Goal: Navigation & Orientation: Find specific page/section

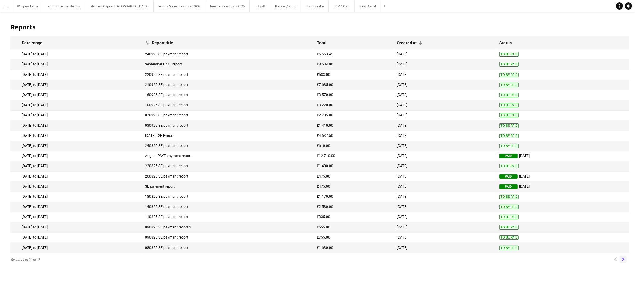
click at [622, 262] on app-icon "Next" at bounding box center [623, 260] width 4 height 4
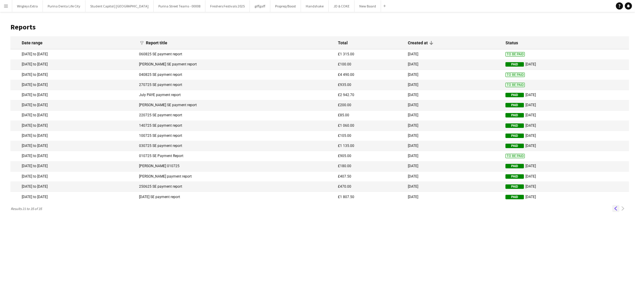
click at [615, 210] on app-icon "Previous" at bounding box center [616, 209] width 4 height 4
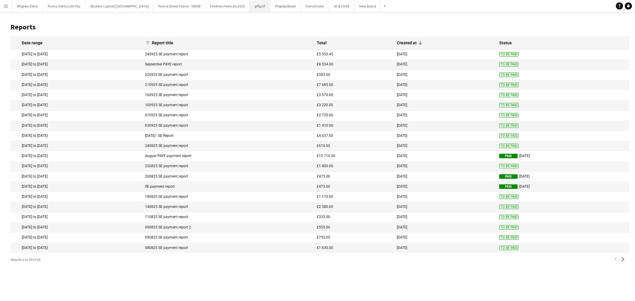
click at [250, 7] on button "giffgaff Close" at bounding box center [260, 6] width 21 height 12
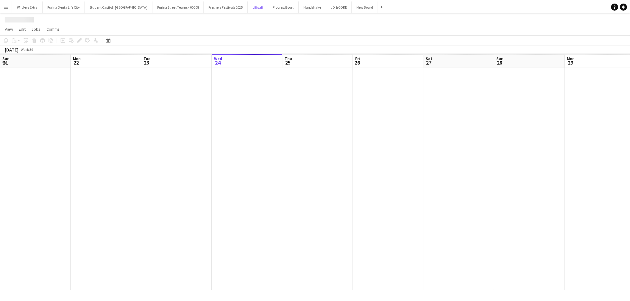
scroll to position [0, 142]
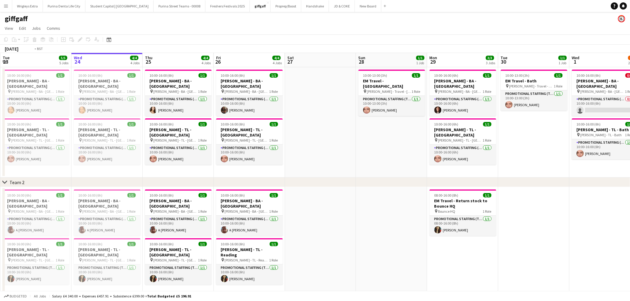
drag, startPoint x: 313, startPoint y: 129, endPoint x: 496, endPoint y: 110, distance: 183.8
click at [469, 109] on app-calendar-viewport "Sun 21 1/1 1 Job Mon 22 6/6 6 Jobs Tue 23 5/5 5 Jobs Wed 24 4/4 4 Jobs Thu 25 4…" at bounding box center [315, 249] width 630 height 392
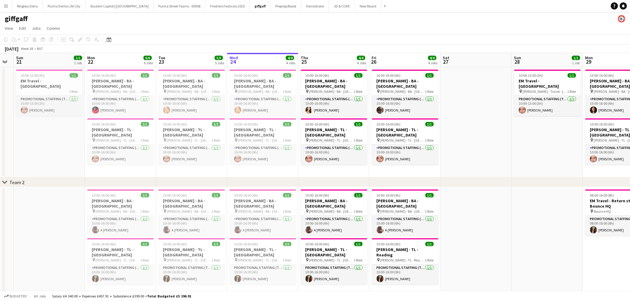
drag, startPoint x: 309, startPoint y: 99, endPoint x: 441, endPoint y: 92, distance: 132.3
click at [392, 92] on app-calendar-viewport "Fri 19 3/3 3 Jobs Sat 20 Sun 21 1/1 1 Job Mon 22 6/6 6 Jobs Tue 23 5/5 5 Jobs W…" at bounding box center [315, 249] width 630 height 392
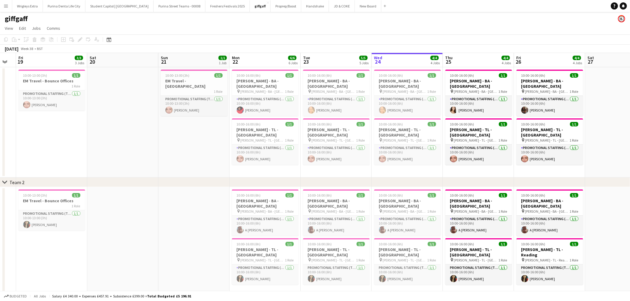
drag, startPoint x: 141, startPoint y: 145, endPoint x: 391, endPoint y: 132, distance: 250.4
click at [368, 132] on app-calendar-viewport "Wed 17 Thu 18 Fri 19 3/3 3 Jobs Sat 20 Sun 21 1/1 1 Job Mon 22 6/6 6 Jobs Tue 2…" at bounding box center [315, 249] width 630 height 392
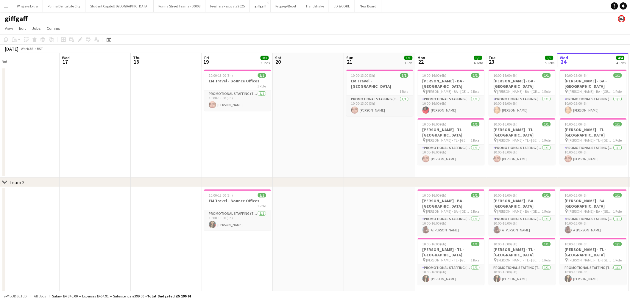
drag, startPoint x: 277, startPoint y: 132, endPoint x: 273, endPoint y: 132, distance: 4.2
click at [274, 132] on app-calendar-viewport "Sat 13 Sun 14 Mon 15 Tue 16 Wed 17 Thu 18 Fri 19 3/3 3 Jobs Sat 20 Sun 21 1/1 1…" at bounding box center [315, 249] width 630 height 392
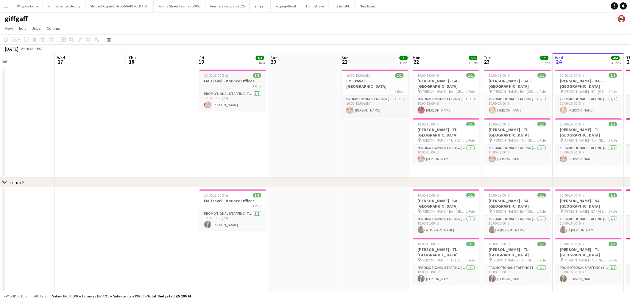
click at [238, 75] on div "10:00-13:00 (3h) 1/1" at bounding box center [232, 75] width 67 height 4
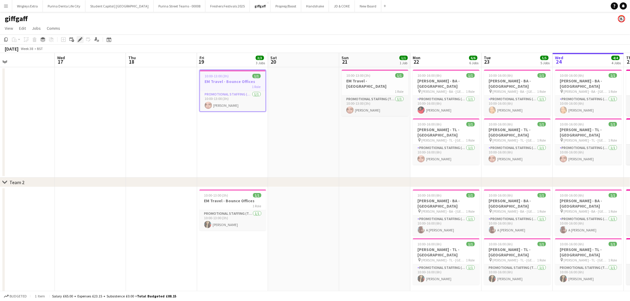
click at [81, 37] on icon at bounding box center [81, 37] width 1 height 1
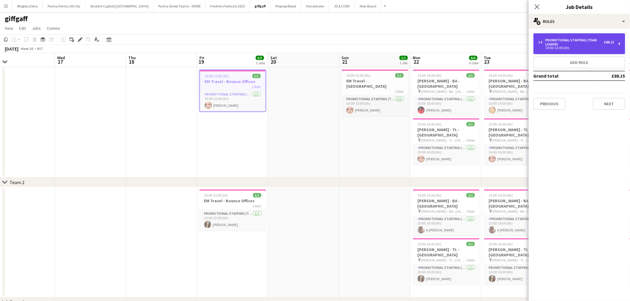
click at [595, 44] on div "Promotional Staffing (Team Leader)" at bounding box center [574, 42] width 59 height 8
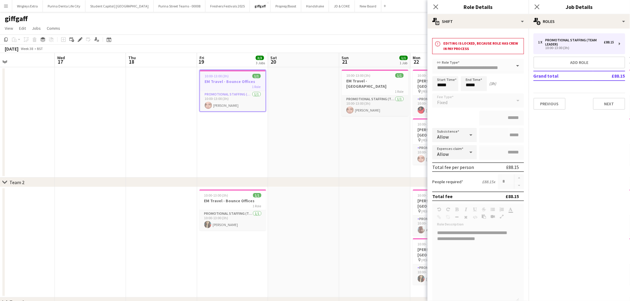
click at [469, 135] on icon at bounding box center [470, 135] width 3 height 1
click at [454, 136] on div "Allow" at bounding box center [448, 135] width 33 height 14
click at [453, 131] on div "Allow" at bounding box center [448, 135] width 33 height 14
click at [436, 8] on icon "Close pop-in" at bounding box center [436, 7] width 6 height 6
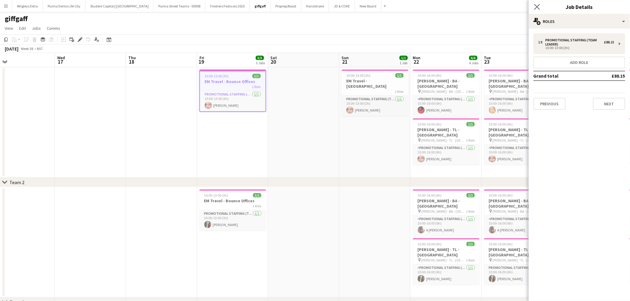
click at [536, 10] on app-icon "Close pop-in" at bounding box center [537, 7] width 9 height 9
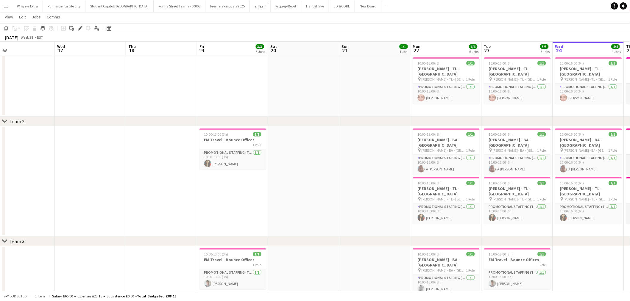
scroll to position [0, 0]
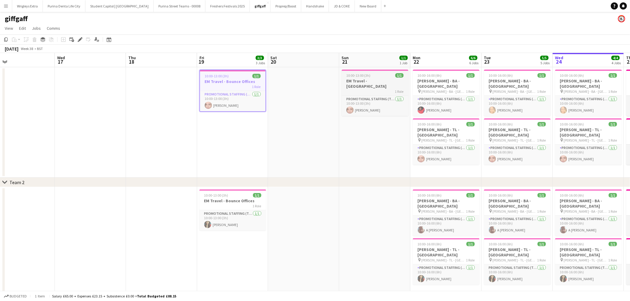
click at [378, 79] on h3 "EM Travel - [GEOGRAPHIC_DATA]" at bounding box center [375, 83] width 67 height 11
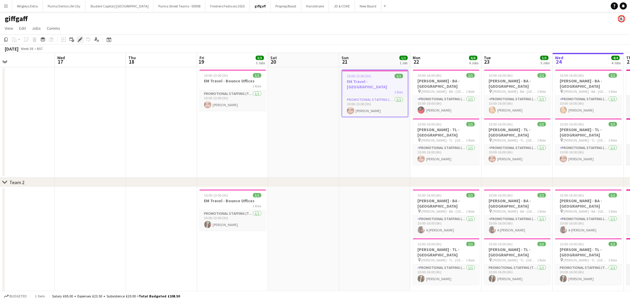
click at [79, 40] on icon at bounding box center [79, 39] width 3 height 3
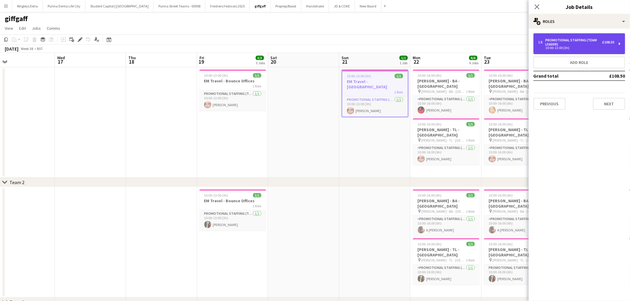
click at [588, 46] on div "Promotional Staffing (Team Leader)" at bounding box center [573, 42] width 57 height 8
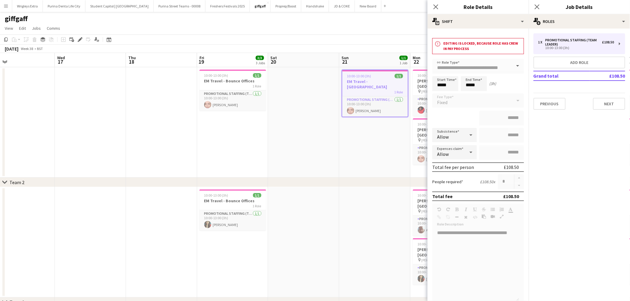
click at [468, 133] on icon at bounding box center [470, 135] width 7 height 12
click at [468, 135] on icon at bounding box center [470, 135] width 7 height 12
click at [449, 134] on div "Allow" at bounding box center [448, 135] width 33 height 14
click at [436, 7] on icon "Close pop-in" at bounding box center [436, 7] width 6 height 6
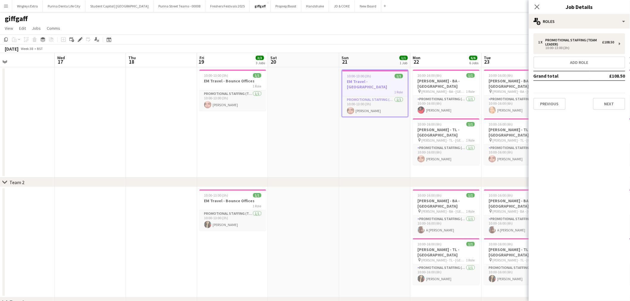
click at [543, 6] on div "Close pop-in" at bounding box center [537, 7] width 17 height 14
click at [535, 7] on icon "Close pop-in" at bounding box center [537, 7] width 6 height 6
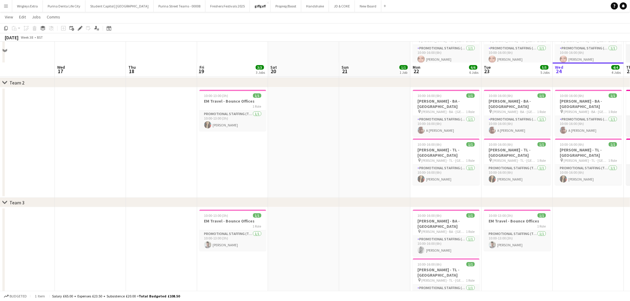
scroll to position [153, 0]
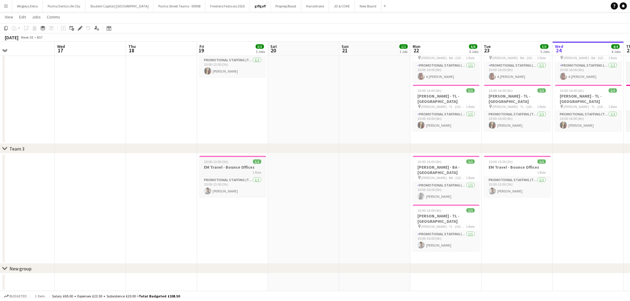
click at [242, 169] on h3 "EM Travel - Bounce Offices" at bounding box center [232, 167] width 67 height 5
click at [446, 176] on span "[PERSON_NAME] - BA - [GEOGRAPHIC_DATA]" at bounding box center [444, 178] width 45 height 4
click at [238, 168] on h3 "EM Travel - Bounce Offices" at bounding box center [232, 167] width 67 height 5
click at [450, 168] on h3 "[PERSON_NAME] - BA - [GEOGRAPHIC_DATA]" at bounding box center [446, 170] width 67 height 11
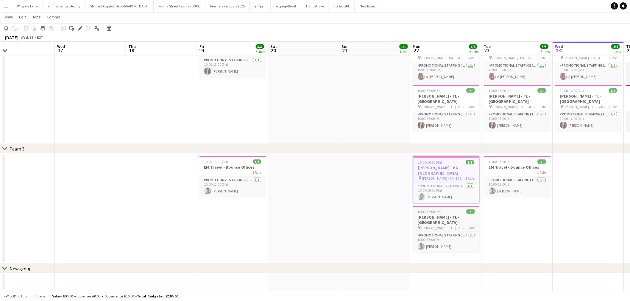
click at [454, 215] on h3 "[PERSON_NAME] - TL - [GEOGRAPHIC_DATA]" at bounding box center [446, 220] width 67 height 11
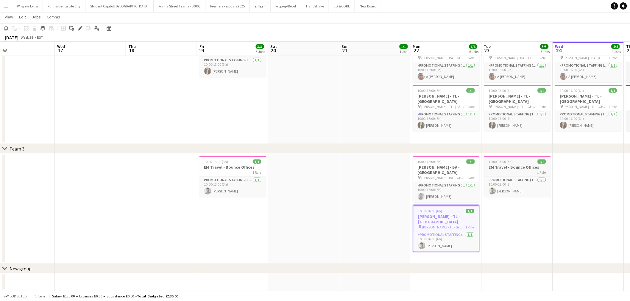
click at [502, 166] on h3 "EM Travel - Bounce Offices" at bounding box center [517, 167] width 67 height 5
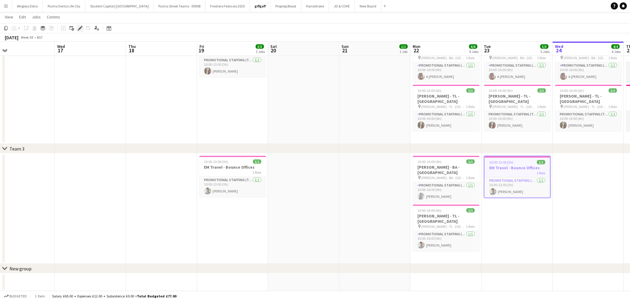
click at [78, 30] on icon at bounding box center [78, 29] width 1 height 1
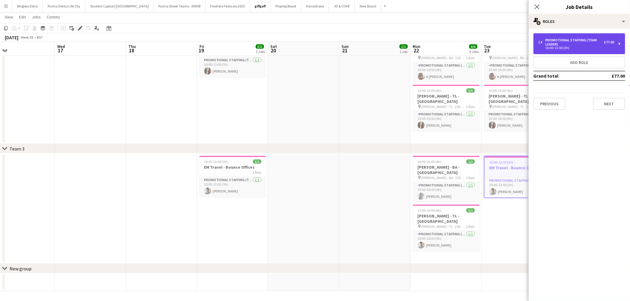
click at [584, 37] on div "1 x Promotional Staffing (Team Leader) £77.00 10:00-13:00 (3h)" at bounding box center [579, 43] width 92 height 21
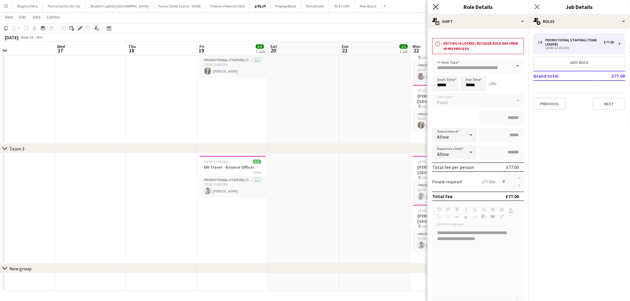
click at [436, 8] on icon at bounding box center [436, 7] width 6 height 6
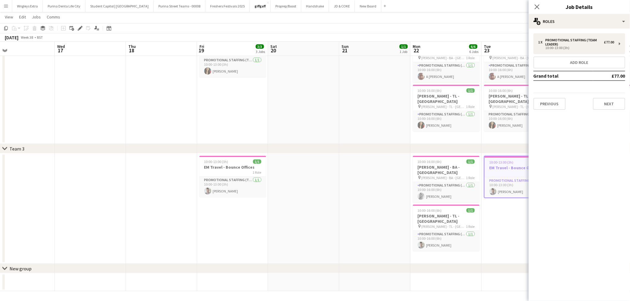
click at [536, 7] on icon "Close pop-in" at bounding box center [537, 6] width 5 height 5
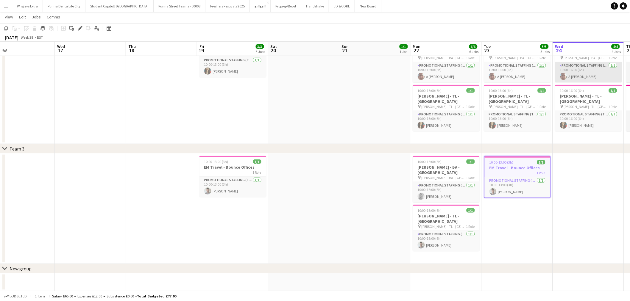
click at [587, 67] on app-card-role "Promotional Staffing (Brand Ambassadors) [DATE] 10:00-16:00 (6h) A [PERSON_NAME]" at bounding box center [588, 72] width 67 height 20
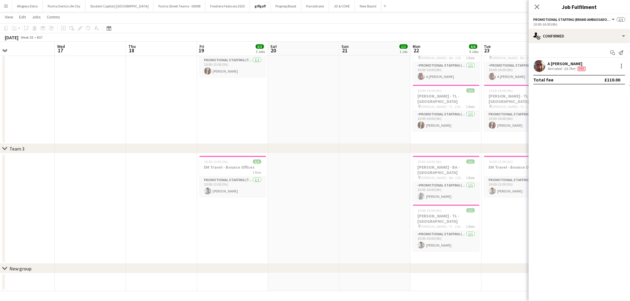
drag, startPoint x: 489, startPoint y: 23, endPoint x: 514, endPoint y: 43, distance: 32.2
click at [489, 23] on app-page-menu "View Day view expanded Day view collapsed Month view Date picker Jump to [DATE]…" at bounding box center [315, 17] width 630 height 11
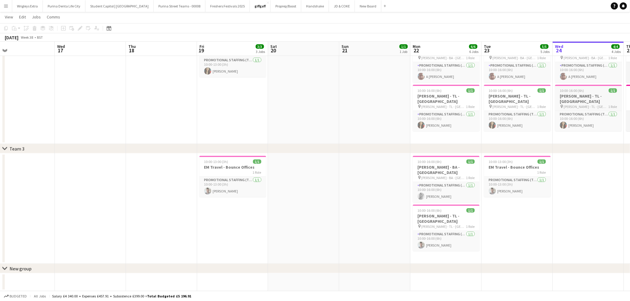
click at [595, 104] on span "[PERSON_NAME] - TL - [GEOGRAPHIC_DATA]" at bounding box center [586, 106] width 45 height 4
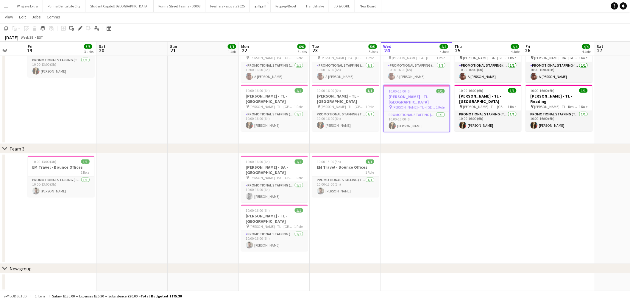
drag, startPoint x: 408, startPoint y: 122, endPoint x: 213, endPoint y: 135, distance: 196.0
click at [212, 135] on app-calendar-viewport "Tue 16 Wed 17 Thu 18 Fri 19 3/3 3 Jobs Sat 20 Sun 21 1/1 1 Job Mon 22 6/6 6 Job…" at bounding box center [315, 80] width 630 height 421
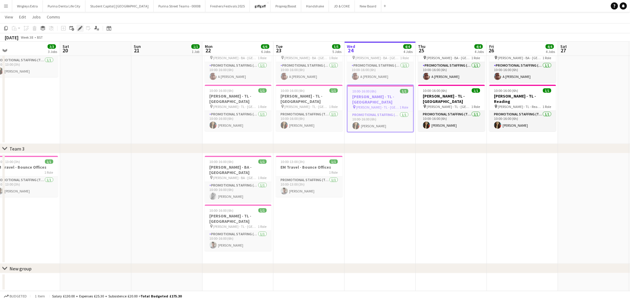
click at [79, 27] on icon "Edit" at bounding box center [80, 28] width 5 height 5
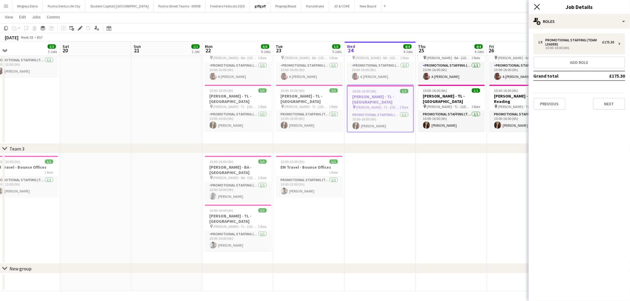
click at [535, 4] on icon "Close pop-in" at bounding box center [537, 7] width 6 height 6
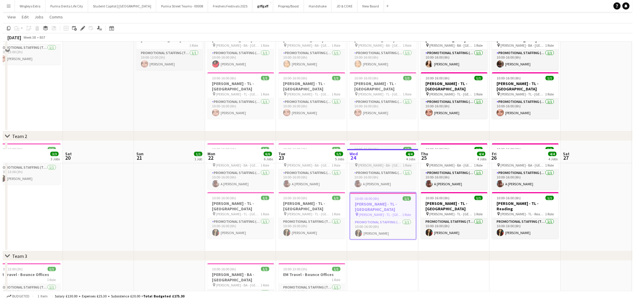
scroll to position [0, 0]
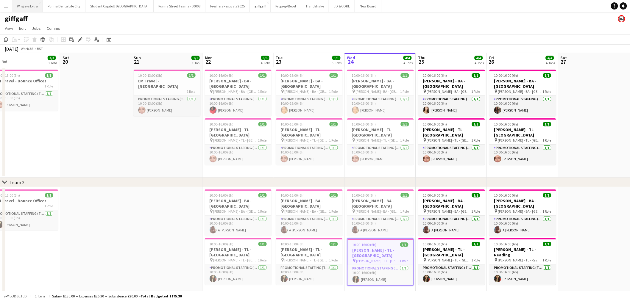
click at [33, 6] on button "Wrigleys Extra Close" at bounding box center [27, 6] width 31 height 12
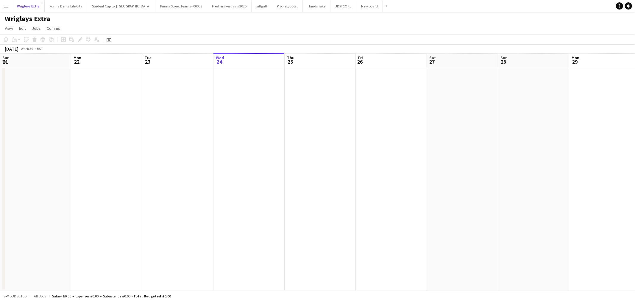
scroll to position [0, 142]
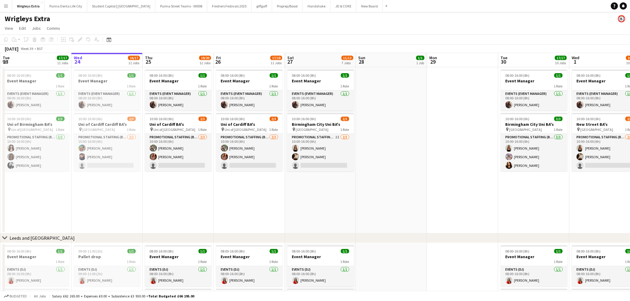
click at [4, 5] on app-icon "Menu" at bounding box center [6, 6] width 5 height 5
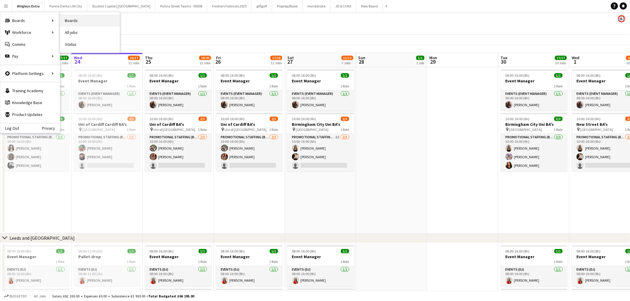
click at [87, 19] on link "Boards" at bounding box center [90, 21] width 60 height 12
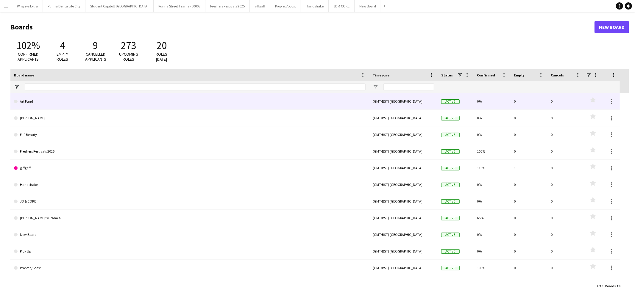
click at [75, 99] on link "Art Fund" at bounding box center [190, 101] width 352 height 17
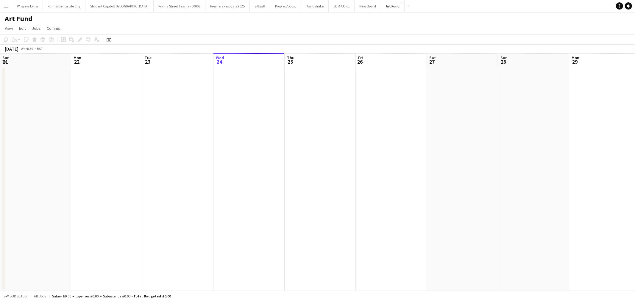
scroll to position [0, 142]
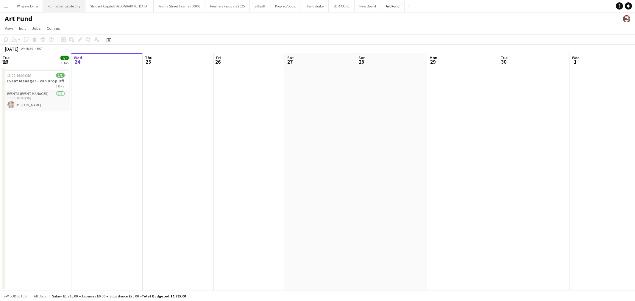
drag, startPoint x: 71, startPoint y: 5, endPoint x: 77, endPoint y: 8, distance: 5.9
click at [71, 5] on button "Purina Denta Life City Close" at bounding box center [64, 6] width 43 height 12
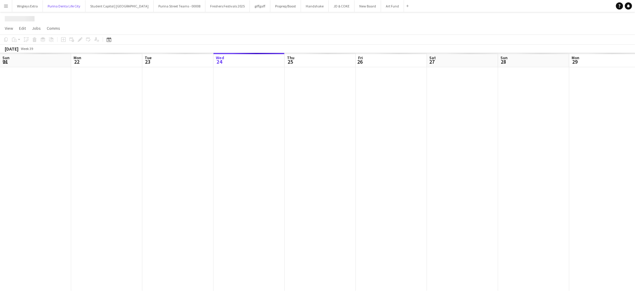
scroll to position [0, 142]
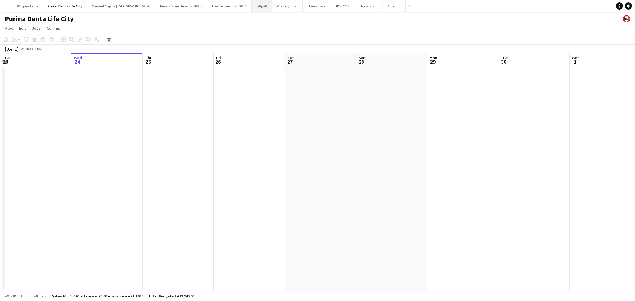
click at [252, 4] on button "giffgaff Close" at bounding box center [262, 6] width 21 height 12
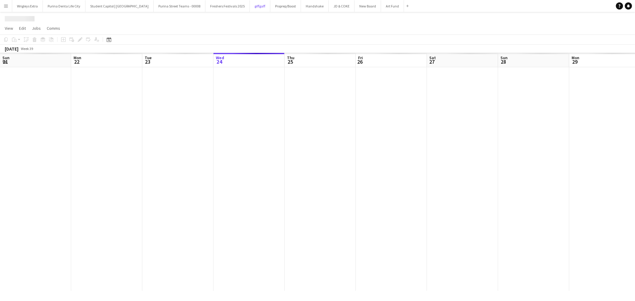
scroll to position [0, 142]
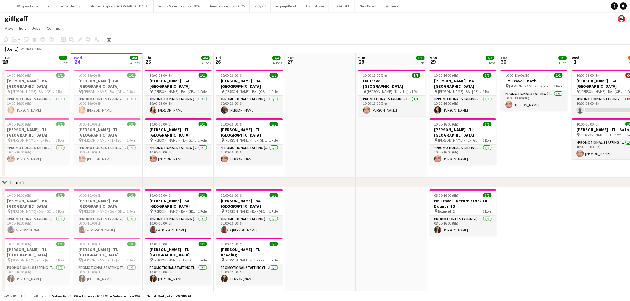
click at [5, 6] on app-icon "Menu" at bounding box center [6, 6] width 5 height 5
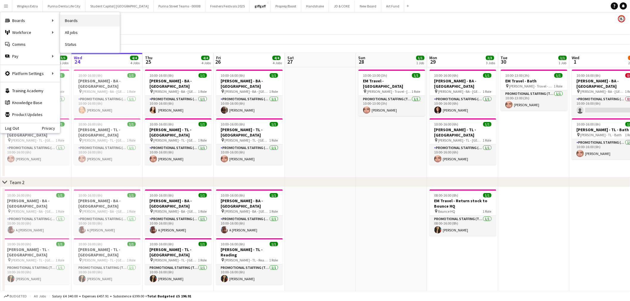
click at [74, 20] on link "Boards" at bounding box center [90, 21] width 60 height 12
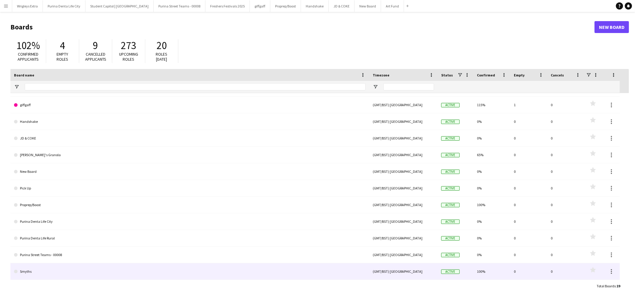
scroll to position [30, 0]
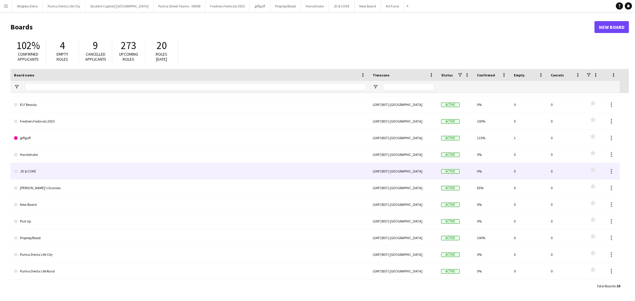
click at [43, 171] on link "JD & COKE" at bounding box center [190, 171] width 352 height 17
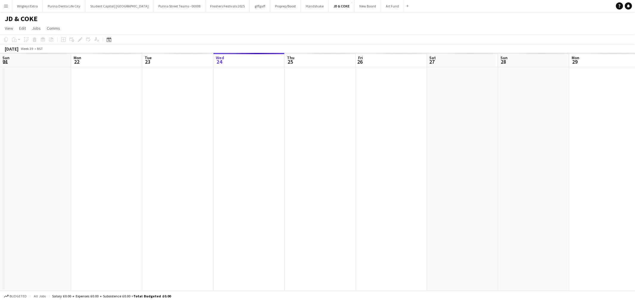
scroll to position [0, 142]
drag, startPoint x: 124, startPoint y: 174, endPoint x: 341, endPoint y: 177, distance: 217.0
click at [339, 177] on app-calendar-viewport "Sun 21 Mon 22 Tue 23 Wed 24 Thu 25 Fri 26 Sat 27 Sun 28 Mon 29 Tue 30 Wed 1 Thu…" at bounding box center [317, 172] width 635 height 238
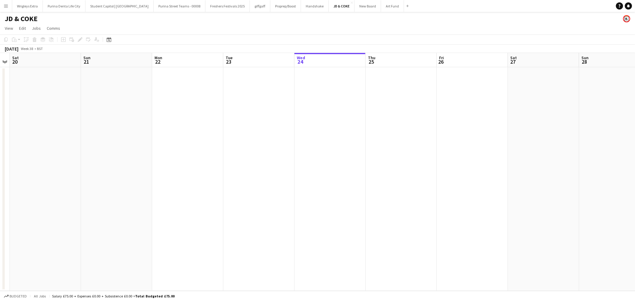
drag, startPoint x: 73, startPoint y: 181, endPoint x: 275, endPoint y: 179, distance: 202.1
click at [235, 179] on app-calendar-viewport "Thu 18 Fri 19 Sat 20 Sun 21 Mon 22 Tue 23 Wed 24 Thu 25 Fri 26 Sat 27 Sun 28 Mo…" at bounding box center [317, 172] width 635 height 238
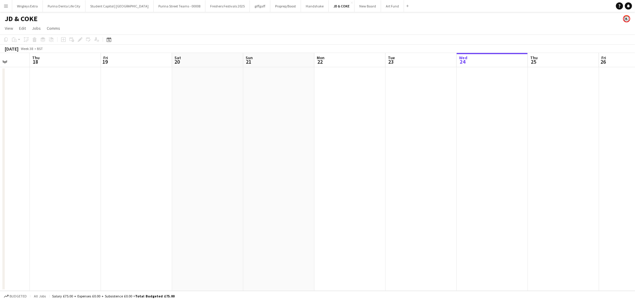
drag, startPoint x: 118, startPoint y: 186, endPoint x: 288, endPoint y: 185, distance: 170.0
click at [239, 183] on app-calendar-viewport "Mon 15 Tue 16 Wed 17 Thu 18 Fri 19 Sat 20 Sun 21 Mon 22 Tue 23 Wed 24 Thu 25 Fr…" at bounding box center [317, 172] width 635 height 238
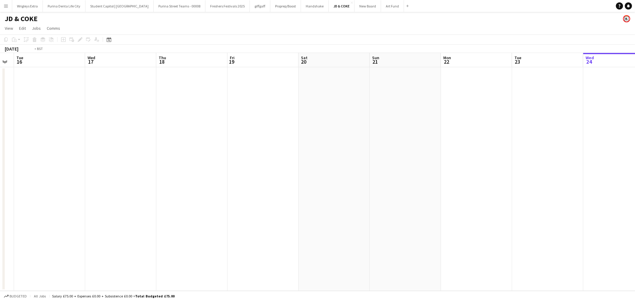
drag, startPoint x: 89, startPoint y: 185, endPoint x: 267, endPoint y: 183, distance: 177.5
click at [228, 183] on app-calendar-viewport "Sat 13 Sun 14 Mon 15 Tue 16 Wed 17 Thu 18 Fri 19 Sat 20 Sun 21 Mon 22 Tue 23 We…" at bounding box center [317, 172] width 635 height 238
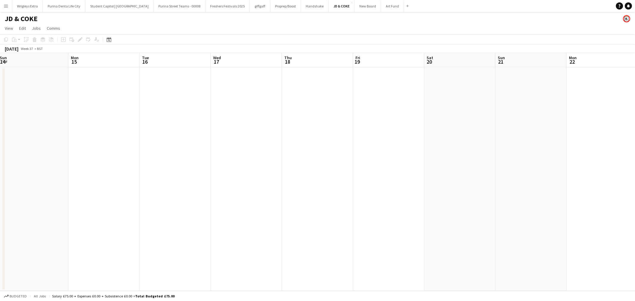
drag, startPoint x: 102, startPoint y: 181, endPoint x: 299, endPoint y: 174, distance: 197.5
click at [283, 174] on app-calendar-viewport "Fri 12 Sat 13 Sun 14 Mon 15 Tue 16 Wed 17 Thu 18 Fri 19 Sat 20 Sun 21 Mon 22 Tu…" at bounding box center [317, 172] width 635 height 238
drag, startPoint x: 77, startPoint y: 181, endPoint x: 349, endPoint y: 178, distance: 272.7
click at [350, 177] on app-calendar-viewport "Tue 9 Wed 10 Thu 11 Fri 12 Sat 13 Sun 14 Mon 15 Tue 16 Wed 17 Thu 18 Fri 19 Sat…" at bounding box center [317, 172] width 635 height 238
drag, startPoint x: 74, startPoint y: 179, endPoint x: 302, endPoint y: 176, distance: 228.4
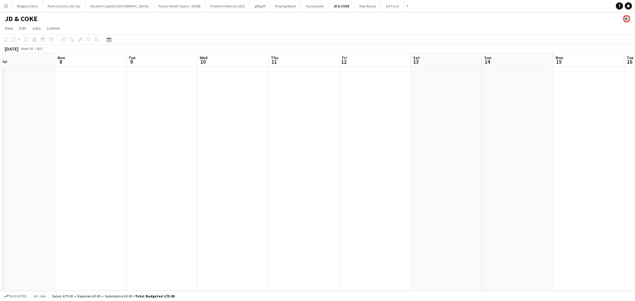
click at [297, 177] on app-calendar-viewport "Fri 5 Sat 6 Sun 7 Mon 8 Tue 9 Wed 10 Thu 11 Fri 12 Sat 13 Sun 14 Mon 15 Tue 16 …" at bounding box center [317, 172] width 635 height 238
drag, startPoint x: 69, startPoint y: 186, endPoint x: 301, endPoint y: 185, distance: 231.3
click at [296, 185] on app-calendar-viewport "Tue 2 Wed 3 Thu 4 Fri 5 Sat 6 Sun 7 Mon 8 Tue 9 Wed 10 Thu 11 Fri 12 Sat 13 Sun…" at bounding box center [317, 172] width 635 height 238
drag, startPoint x: 79, startPoint y: 194, endPoint x: 259, endPoint y: 191, distance: 179.8
click at [259, 191] on app-calendar-viewport "Wed 27 Thu 28 Fri 29 Sat 30 Sun 31 Mon 1 Tue 2 Wed 3 Thu 4 Fri 5 Sat 6 Sun 7 Mo…" at bounding box center [317, 172] width 635 height 238
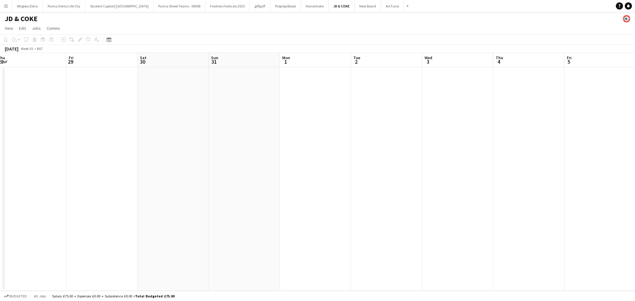
drag, startPoint x: 86, startPoint y: 200, endPoint x: 226, endPoint y: 200, distance: 139.3
click at [304, 190] on app-calendar-viewport "Tue 26 Wed 27 Thu 28 Fri 29 Sat 30 Sun 31 Mon 1 Tue 2 Wed 3 Thu 4 Fri 5 Sat 6 S…" at bounding box center [317, 172] width 635 height 238
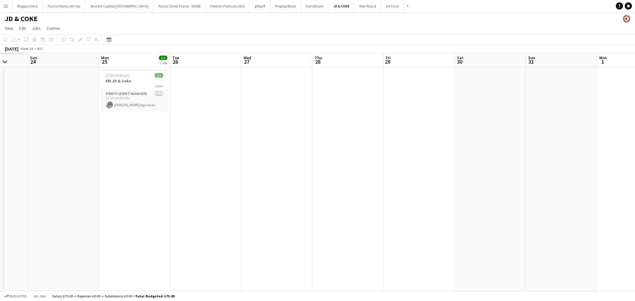
drag, startPoint x: 111, startPoint y: 200, endPoint x: 325, endPoint y: 188, distance: 214.4
click at [324, 188] on app-calendar-viewport "Fri 22 Sat 23 Sun 24 Mon 25 1/1 1 Job Tue 26 Wed 27 Thu 28 Fri 29 Sat 30 Sun 31…" at bounding box center [317, 172] width 635 height 238
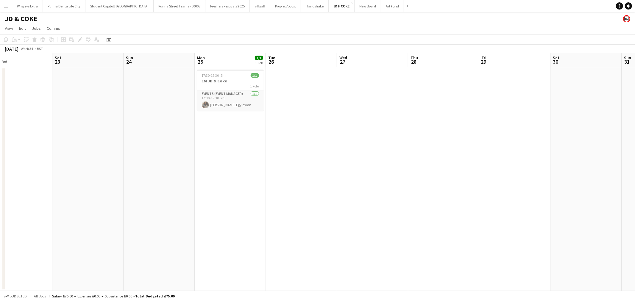
scroll to position [0, 135]
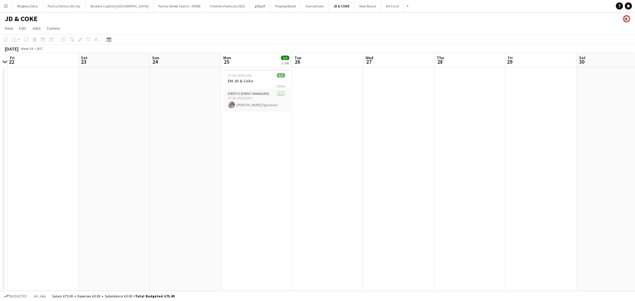
drag, startPoint x: 151, startPoint y: 181, endPoint x: 250, endPoint y: 175, distance: 99.3
click at [250, 175] on app-calendar-viewport "Wed 20 Thu 21 Fri 22 Sat 23 Sun 24 Mon 25 1/1 1 Job Tue 26 Wed 27 Thu 28 Fri 29…" at bounding box center [317, 172] width 635 height 238
click at [262, 80] on h3 "EM JD & Coke" at bounding box center [256, 80] width 67 height 5
click at [69, 5] on button "Purina Denta Life City Close" at bounding box center [64, 6] width 43 height 12
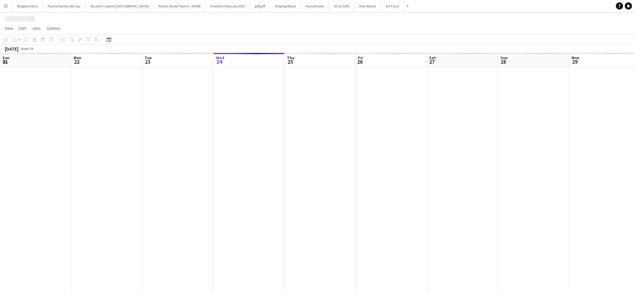
scroll to position [0, 142]
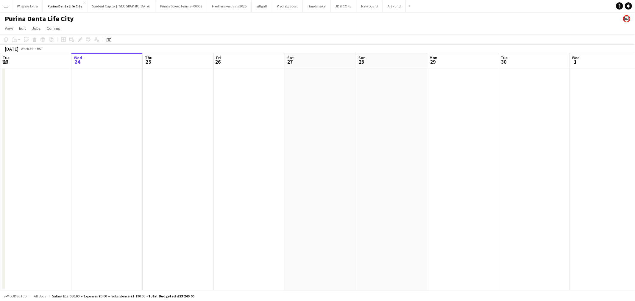
click at [7, 4] on app-icon "Menu" at bounding box center [6, 6] width 5 height 5
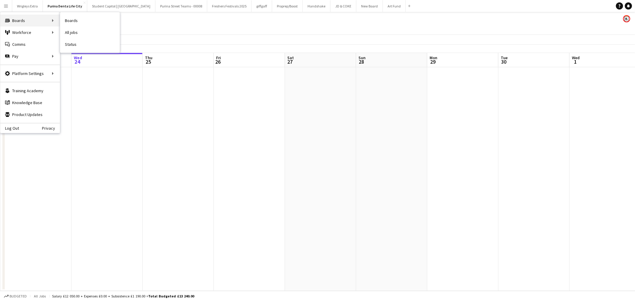
click at [37, 18] on div "Boards Boards" at bounding box center [30, 21] width 60 height 12
click at [71, 21] on link "Boards" at bounding box center [90, 21] width 60 height 12
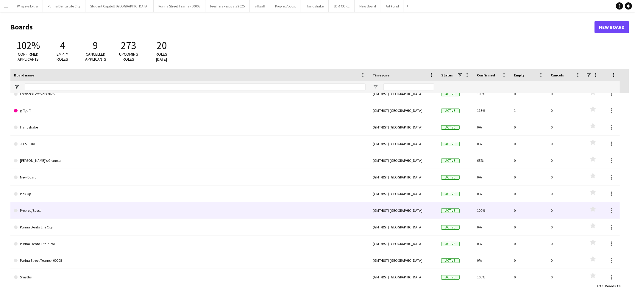
scroll to position [66, 0]
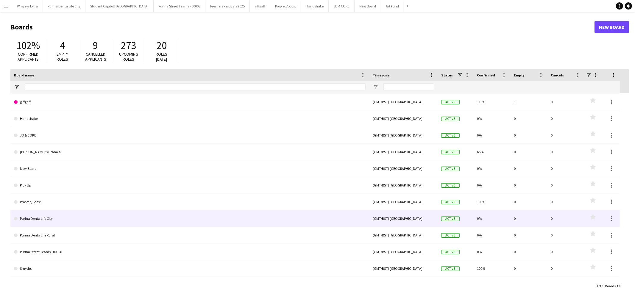
click at [65, 217] on link "Purina Denta Life City" at bounding box center [190, 218] width 352 height 17
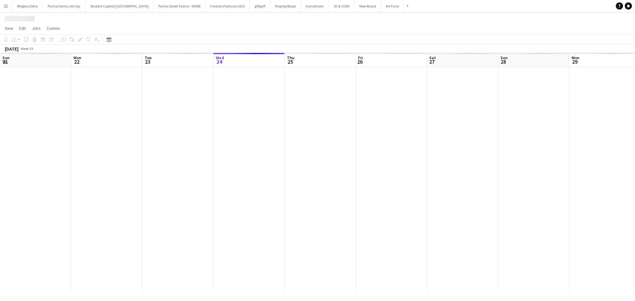
scroll to position [0, 142]
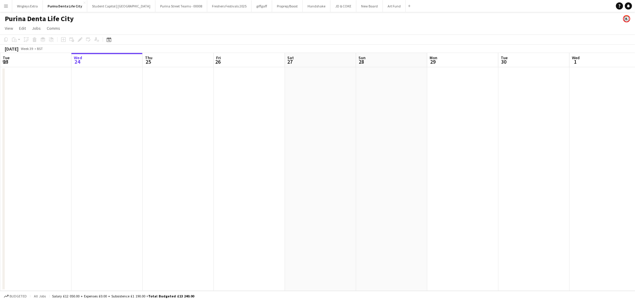
click at [6, 4] on app-icon "Menu" at bounding box center [6, 6] width 5 height 5
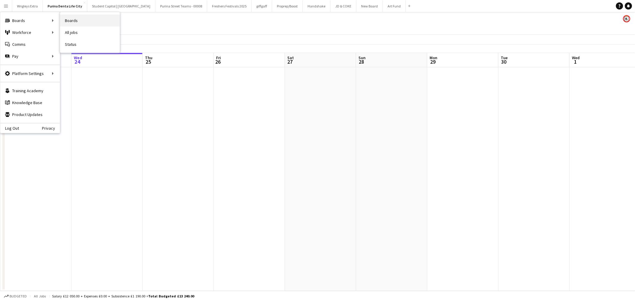
click at [80, 20] on link "Boards" at bounding box center [90, 21] width 60 height 12
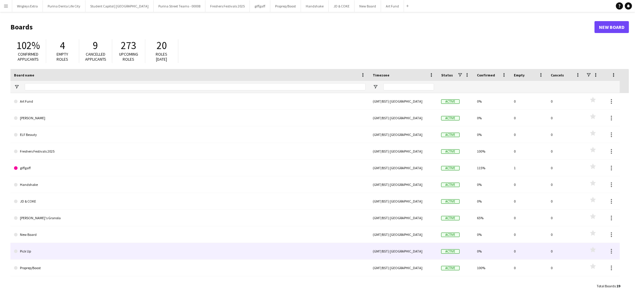
scroll to position [66, 0]
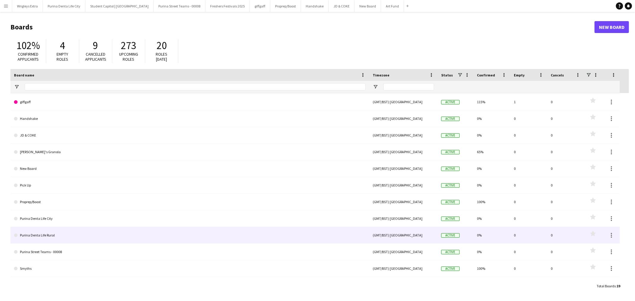
click at [53, 233] on link "Purina Denta Life Rural" at bounding box center [190, 235] width 352 height 17
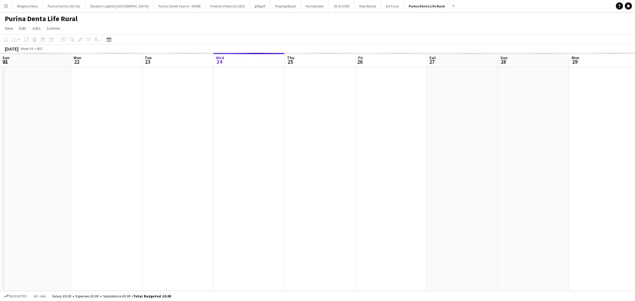
scroll to position [0, 142]
click at [7, 4] on app-icon "Menu" at bounding box center [6, 6] width 5 height 5
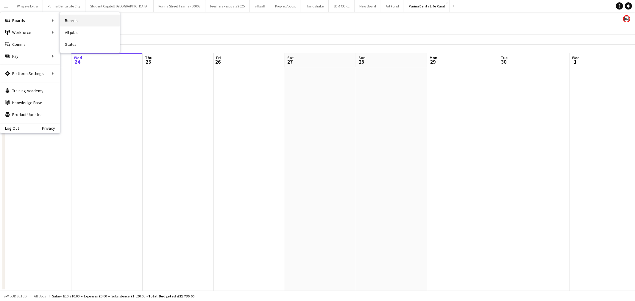
click at [88, 17] on link "Boards" at bounding box center [90, 21] width 60 height 12
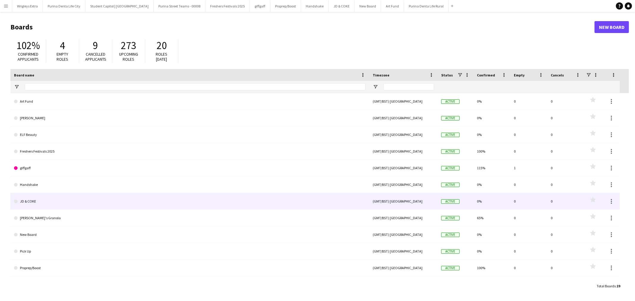
click at [50, 201] on link "JD & COKE" at bounding box center [190, 201] width 352 height 17
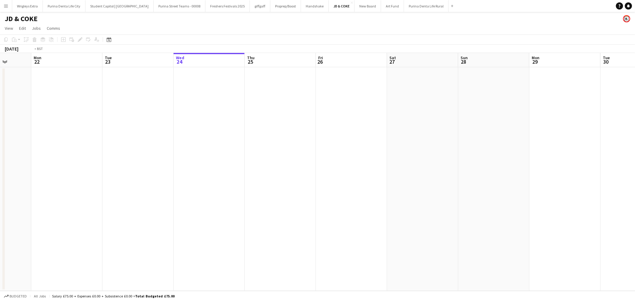
drag, startPoint x: 56, startPoint y: 190, endPoint x: 369, endPoint y: 183, distance: 313.8
click at [370, 183] on app-calendar-viewport "Sat 20 Sun 21 Mon 22 Tue 23 Wed 24 Thu 25 Fri 26 Sat 27 Sun 28 Mon 29 Tue 30 We…" at bounding box center [317, 172] width 635 height 238
drag, startPoint x: 100, startPoint y: 186, endPoint x: 326, endPoint y: 186, distance: 225.7
click at [326, 186] on app-calendar-viewport "Tue 16 Wed 17 Thu 18 Fri 19 Sat 20 Sun 21 Mon 22 Tue 23 Wed 24 Thu 25 Fri 26 Sa…" at bounding box center [317, 172] width 635 height 238
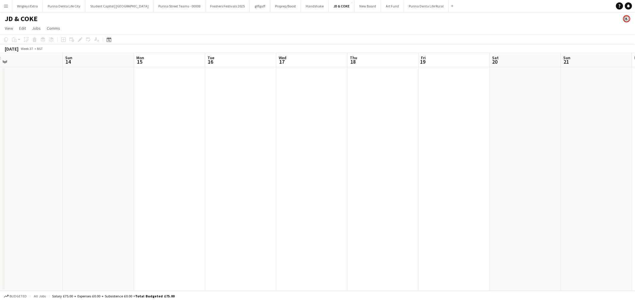
drag, startPoint x: 63, startPoint y: 184, endPoint x: 290, endPoint y: 181, distance: 226.6
click at [277, 182] on app-calendar-viewport "Thu 11 Fri 12 Sat 13 Sun 14 Mon 15 Tue 16 Wed 17 Thu 18 Fri 19 Sat 20 Sun 21 Mo…" at bounding box center [317, 172] width 635 height 238
click at [237, 177] on app-calendar-viewport "Wed 10 Thu 11 Fri 12 Sat 13 Sun 14 Mon 15 Tue 16 Wed 17 Thu 18 Fri 19 Sat 20 Su…" at bounding box center [317, 172] width 635 height 238
click at [177, 175] on app-calendar-viewport "Mon 8 Tue 9 Wed 10 Thu 11 Fri 12 Sat 13 Sun 14 Mon 15 Tue 16 Wed 17 Thu 18 Fri …" at bounding box center [317, 172] width 635 height 238
drag, startPoint x: 55, startPoint y: 175, endPoint x: 91, endPoint y: 178, distance: 35.5
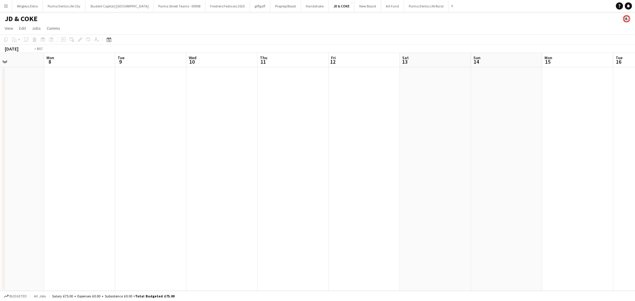
click at [207, 174] on app-calendar-viewport "Sat 6 Sun 7 Mon 8 Tue 9 Wed 10 Thu 11 Fri 12 Sat 13 Sun 14 Mon 15 Tue 16 Wed 17…" at bounding box center [317, 172] width 635 height 238
drag, startPoint x: 95, startPoint y: 173, endPoint x: 206, endPoint y: 173, distance: 111.0
click at [163, 173] on app-calendar-viewport "Thu 4 Fri 5 Sat 6 Sun 7 Mon 8 Tue 9 Wed 10 Thu 11 Fri 12 Sat 13 Sun 14 Mon 15 T…" at bounding box center [317, 172] width 635 height 238
drag, startPoint x: 43, startPoint y: 173, endPoint x: 220, endPoint y: 171, distance: 177.7
click at [212, 171] on app-calendar-viewport "Tue 2 Wed 3 Thu 4 Fri 5 Sat 6 Sun 7 Mon 8 Tue 9 Wed 10 Thu 11 Fri 12 Sat 13 Sun…" at bounding box center [317, 172] width 635 height 238
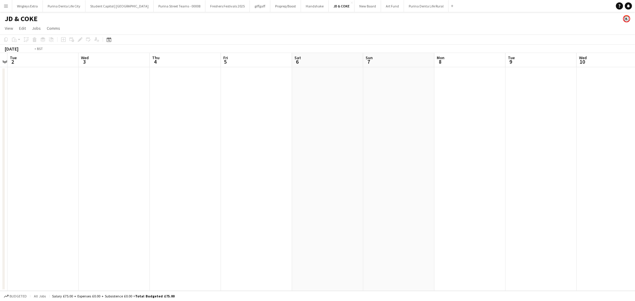
click at [218, 172] on app-calendar-viewport "Sun 31 Mon 1 Tue 2 Wed 3 Thu 4 Fri 5 Sat 6 Sun 7 Mon 8 Tue 9 Wed 10 Thu 11 Fri …" at bounding box center [317, 172] width 635 height 238
drag, startPoint x: 60, startPoint y: 171, endPoint x: 99, endPoint y: 174, distance: 38.8
click at [206, 171] on app-calendar-viewport "Thu 28 Fri 29 Sat 30 Sun 31 Mon 1 Tue 2 Wed 3 Thu 4 Fri 5 Sat 6 Sun 7 Mon 8 Tue…" at bounding box center [317, 172] width 635 height 238
drag, startPoint x: 45, startPoint y: 171, endPoint x: 215, endPoint y: 171, distance: 169.4
click at [202, 171] on app-calendar-viewport "Tue 26 Wed 27 Thu 28 Fri 29 Sat 30 Sun 31 Mon 1 Tue 2 Wed 3 Thu 4 Fri 5 Sat 6 S…" at bounding box center [317, 172] width 635 height 238
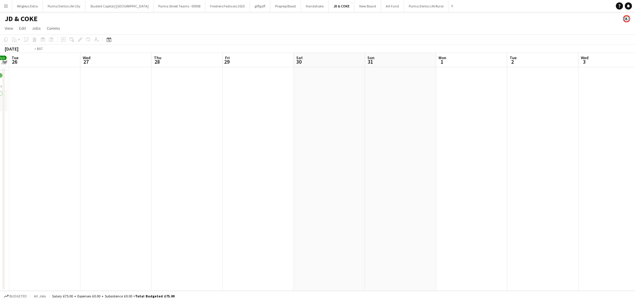
click at [176, 173] on app-calendar-viewport "Sun 24 Mon 25 1/1 1 Job Tue 26 Wed 27 Thu 28 Fri 29 Sat 30 Sun 31 Mon 1 Tue 2 W…" at bounding box center [317, 172] width 635 height 238
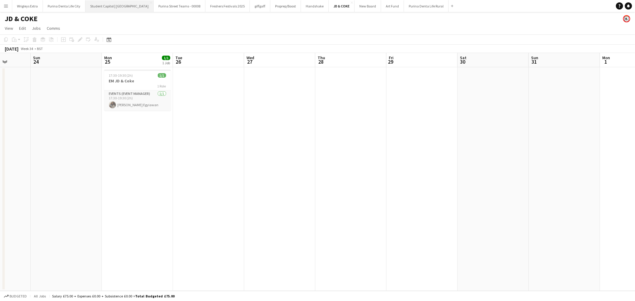
click at [115, 4] on button "Student Capitol | [GEOGRAPHIC_DATA] Close" at bounding box center [119, 6] width 68 height 12
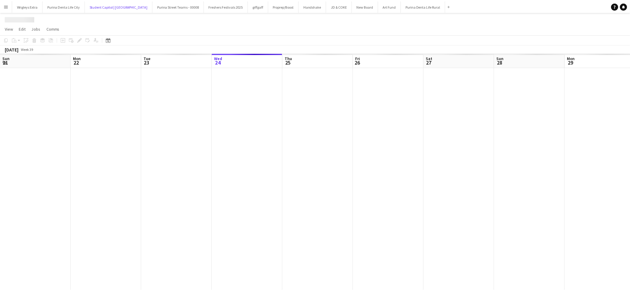
scroll to position [0, 142]
